Goal: Share content: Share content

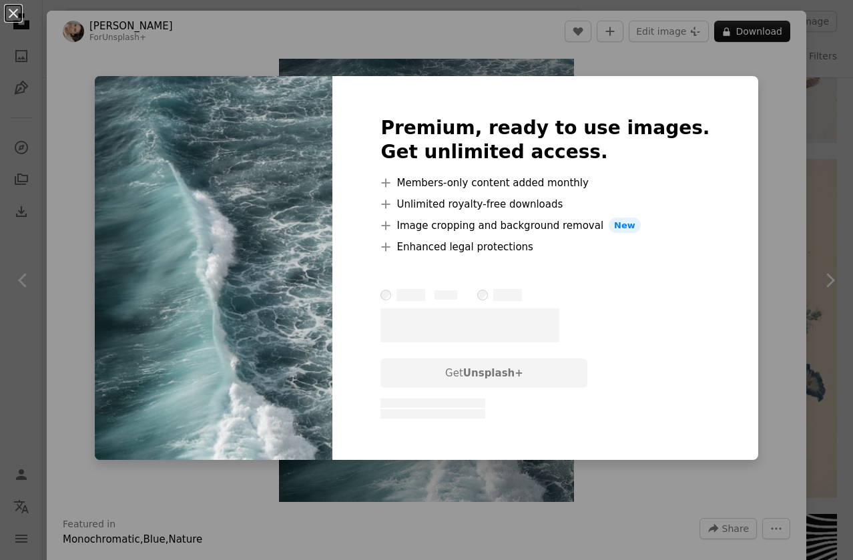
scroll to position [728, 0]
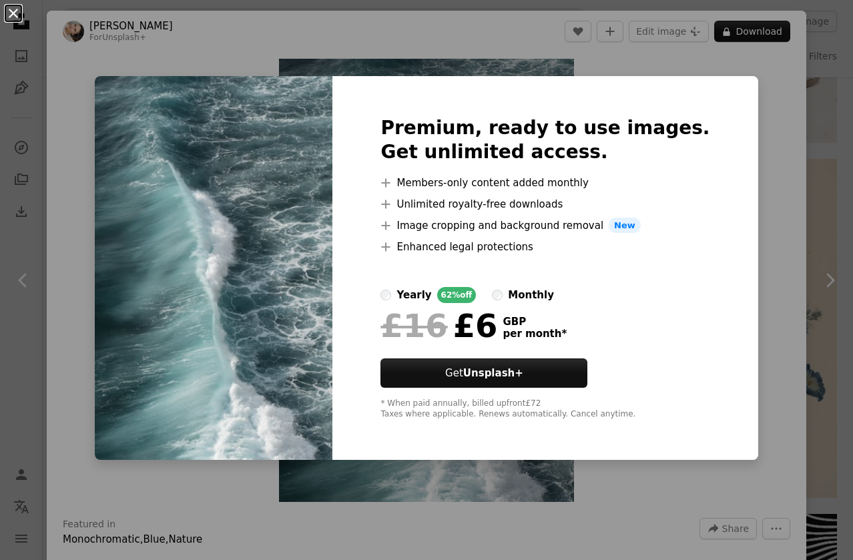
click at [14, 17] on button "An X shape" at bounding box center [13, 13] width 16 height 16
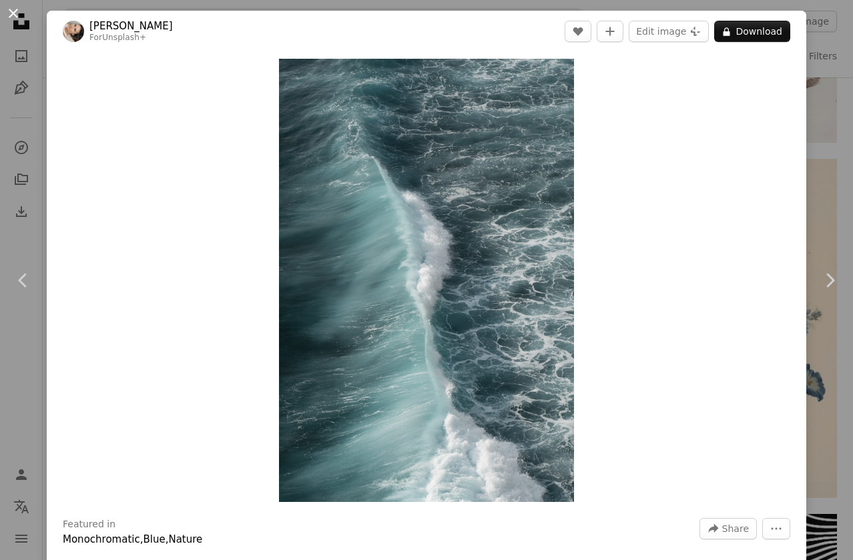
click at [13, 11] on button "An X shape" at bounding box center [13, 13] width 16 height 16
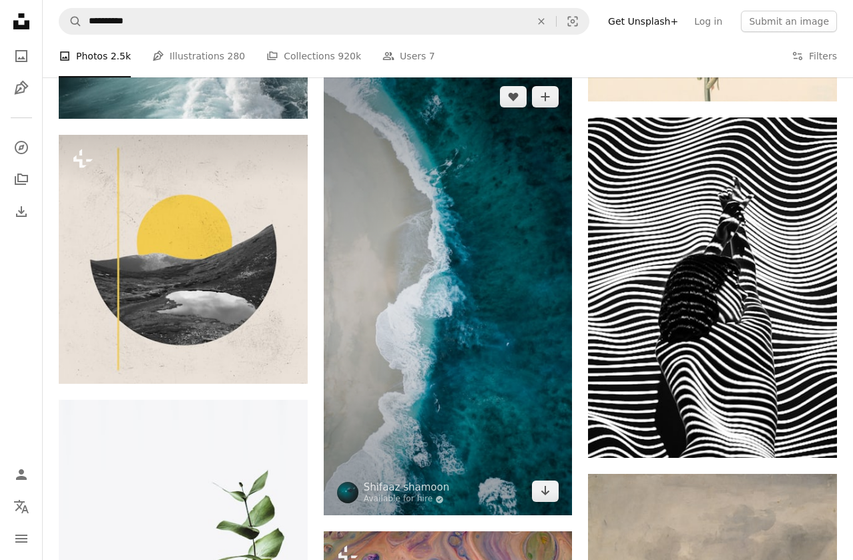
scroll to position [1106, 0]
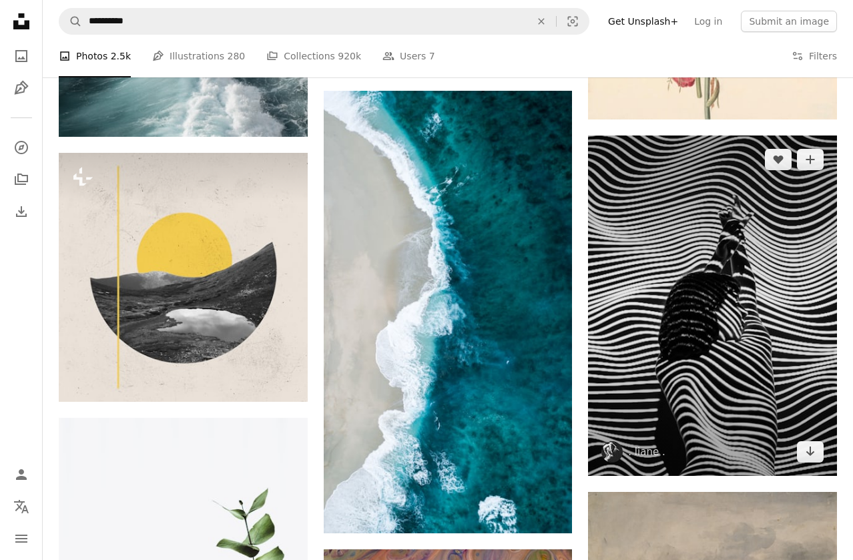
click at [663, 238] on img at bounding box center [712, 306] width 249 height 341
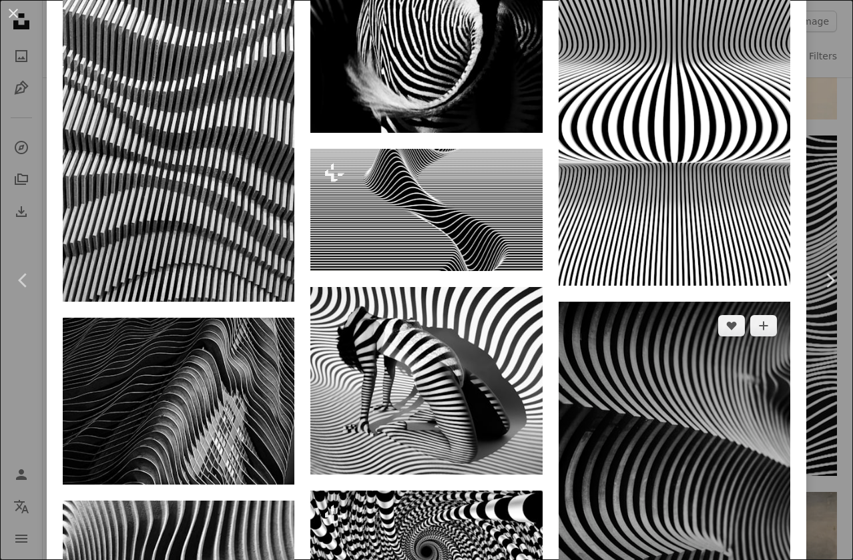
scroll to position [1049, 0]
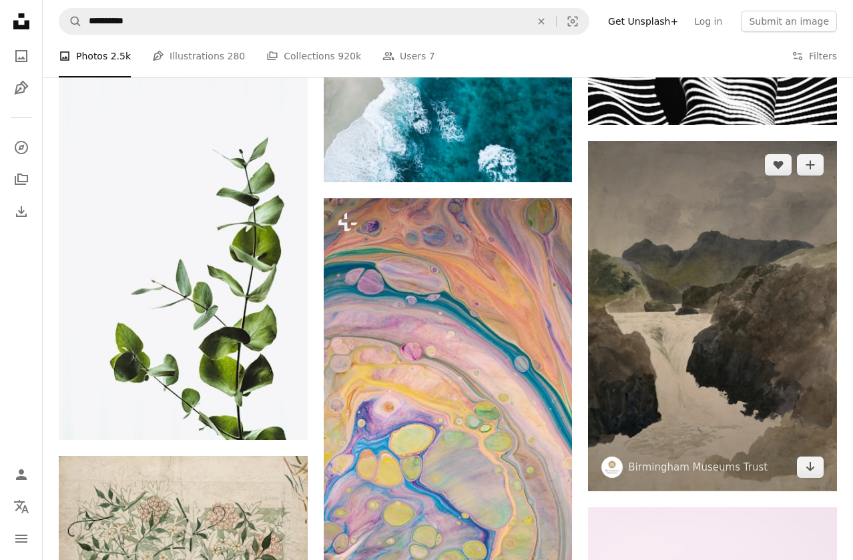
scroll to position [1460, 0]
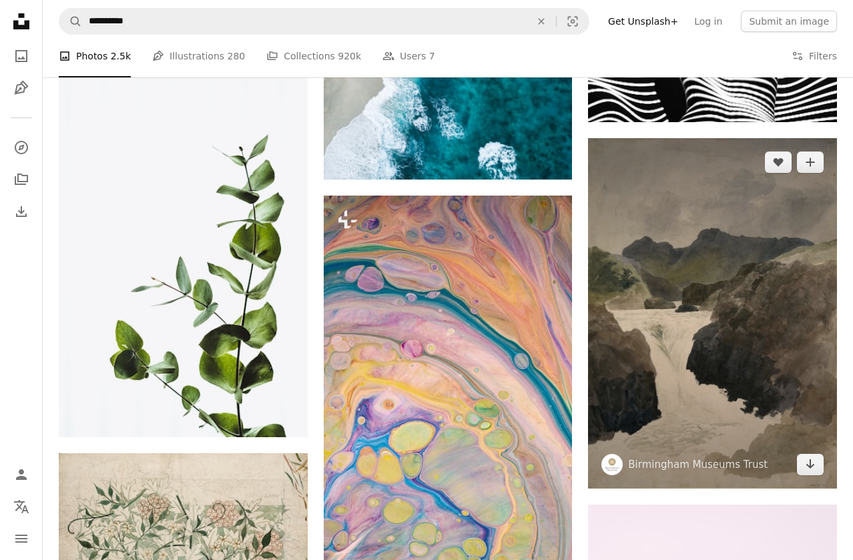
click at [726, 367] on img at bounding box center [712, 313] width 249 height 351
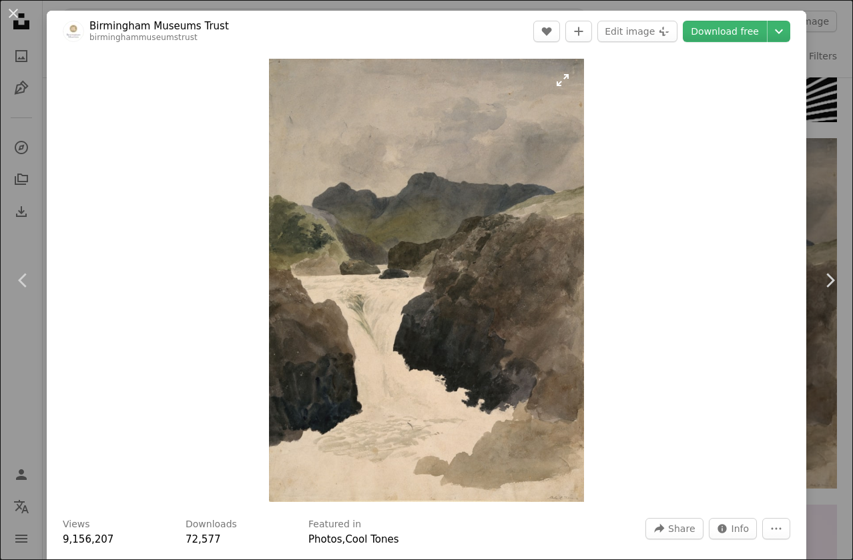
click at [564, 79] on img "Zoom in on this image" at bounding box center [426, 280] width 314 height 443
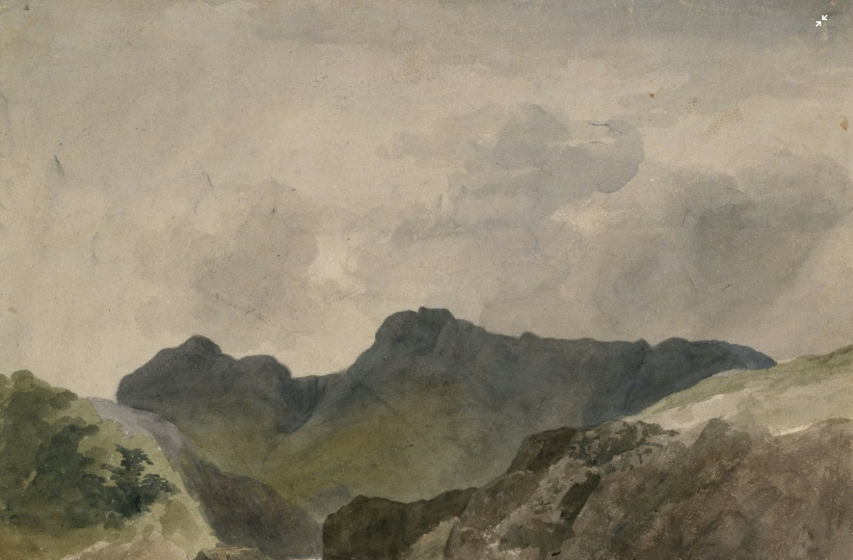
scroll to position [322, 0]
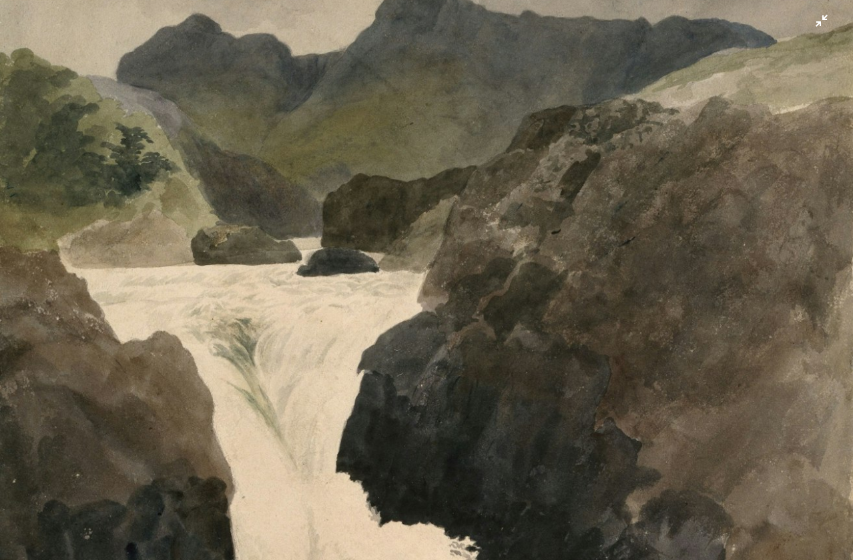
click at [821, 21] on img "Zoom out on this image" at bounding box center [426, 280] width 855 height 1204
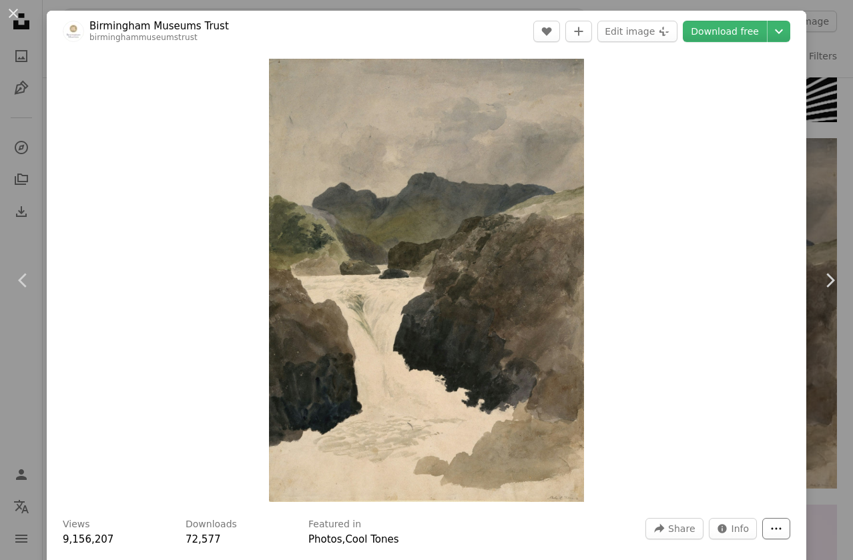
click at [777, 522] on button "More Actions" at bounding box center [776, 528] width 28 height 21
click at [692, 533] on span "Share" at bounding box center [681, 529] width 27 height 20
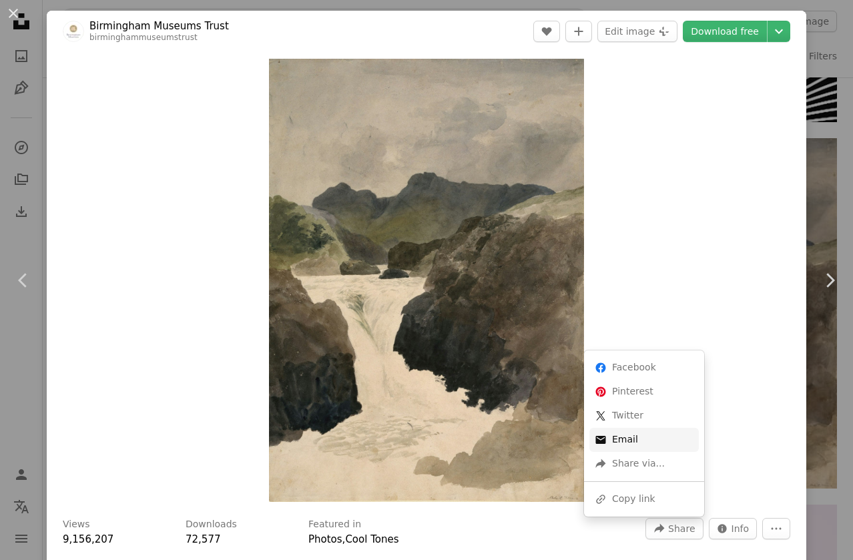
click at [632, 440] on link "An envelope Email" at bounding box center [644, 440] width 109 height 24
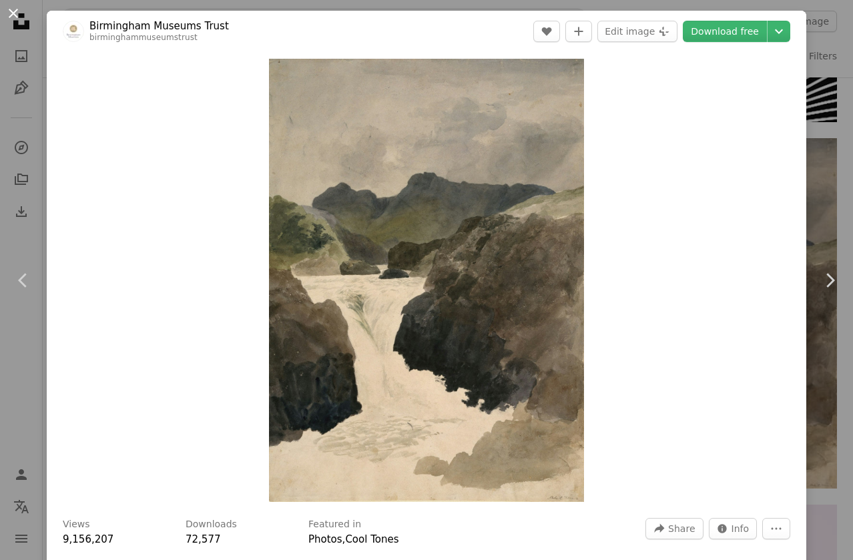
click at [13, 11] on button "An X shape" at bounding box center [13, 13] width 16 height 16
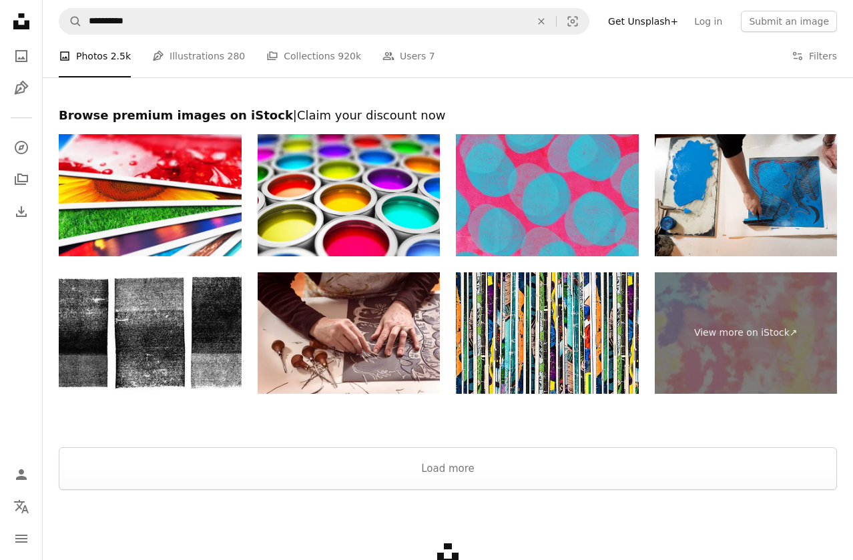
scroll to position [3045, 0]
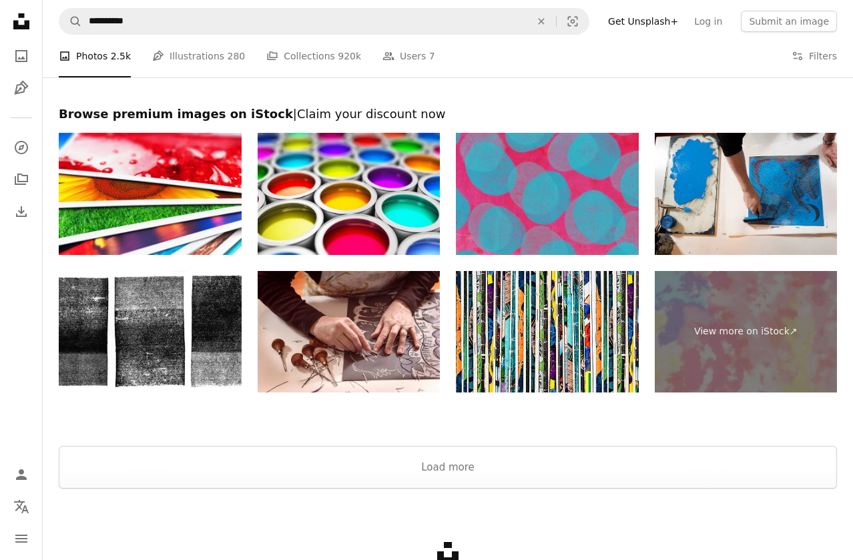
click at [541, 184] on img at bounding box center [547, 194] width 183 height 122
